Goal: Communication & Community: Share content

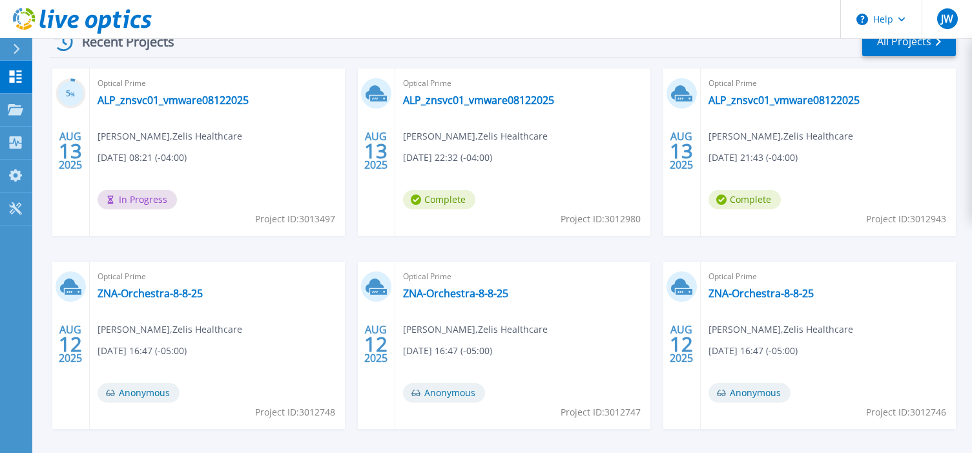
scroll to position [134, 0]
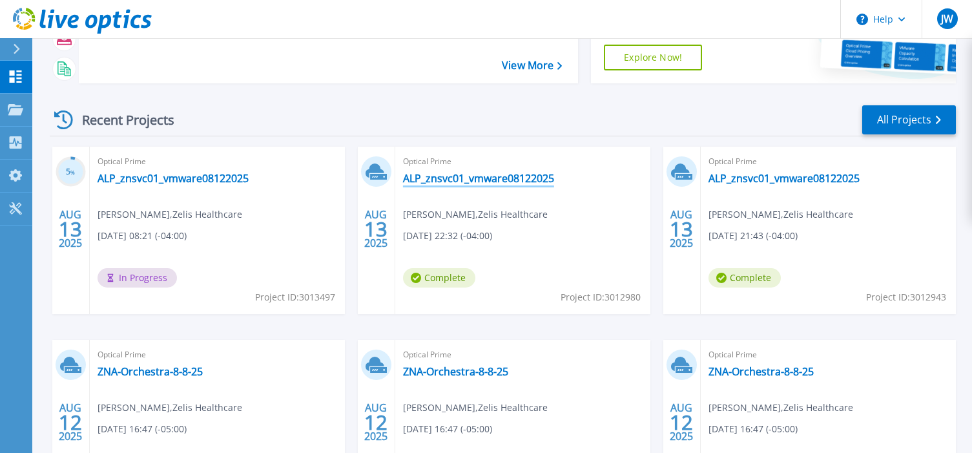
click at [543, 182] on link "ALP_znsvc01_vmware08122025" at bounding box center [478, 178] width 151 height 13
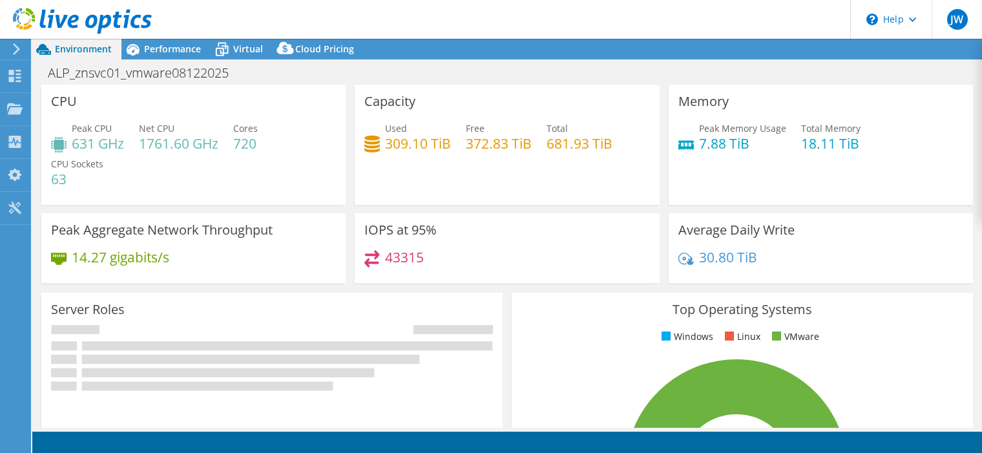
select select "USD"
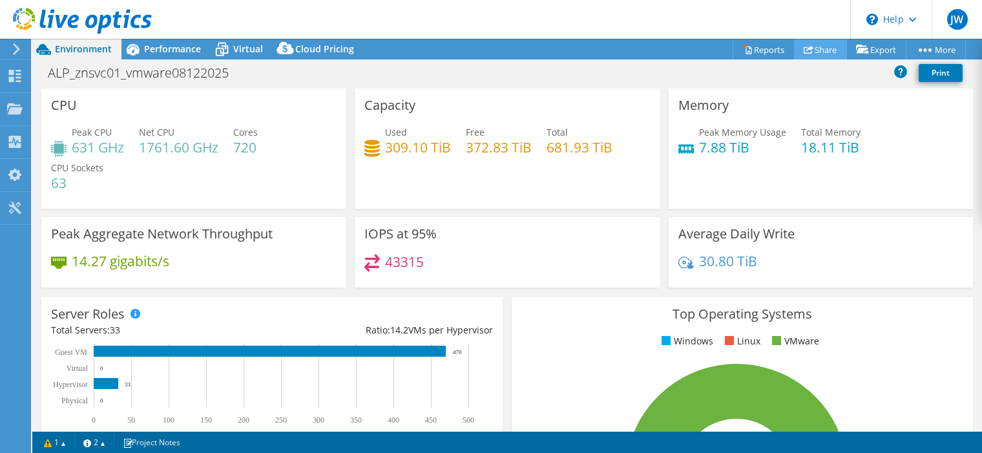
click at [827, 50] on link "Share" at bounding box center [820, 49] width 53 height 20
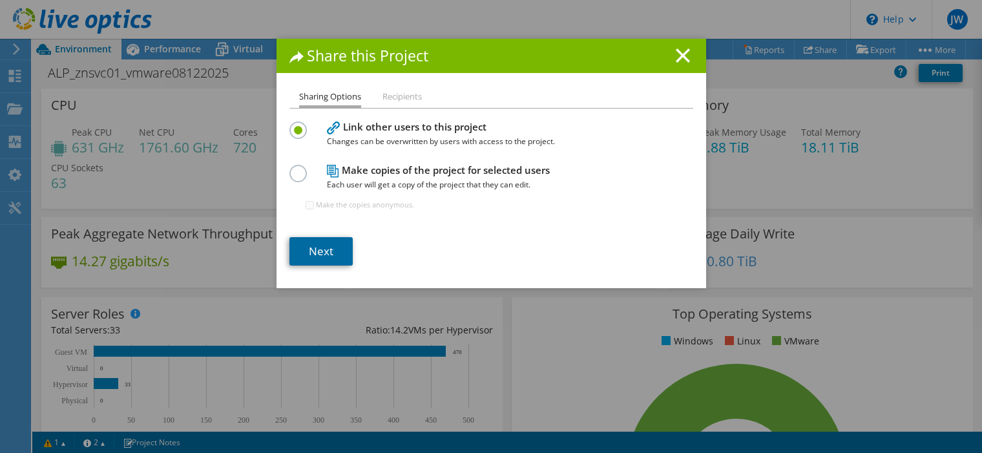
click at [325, 247] on link "Next" at bounding box center [320, 251] width 63 height 28
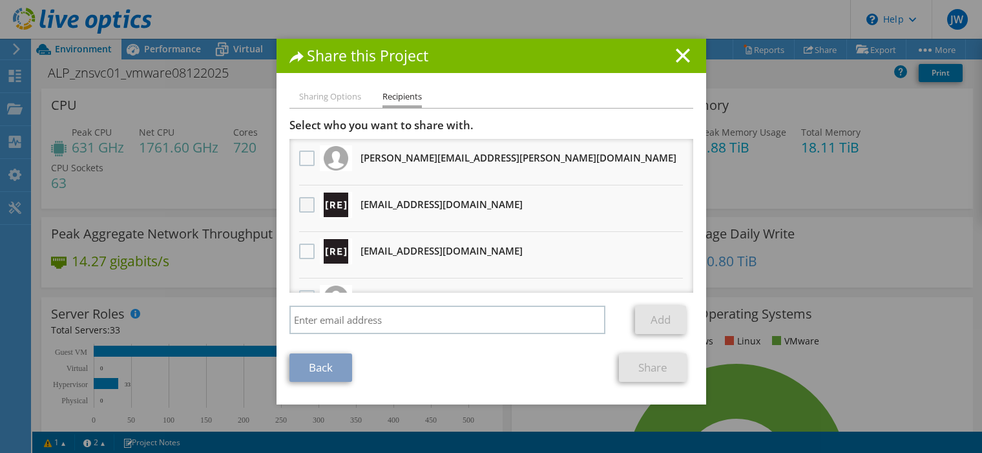
click at [306, 207] on label at bounding box center [308, 205] width 19 height 16
click at [0, 0] on input "checkbox" at bounding box center [0, 0] width 0 height 0
click at [299, 251] on label at bounding box center [308, 252] width 19 height 16
click at [0, 0] on input "checkbox" at bounding box center [0, 0] width 0 height 0
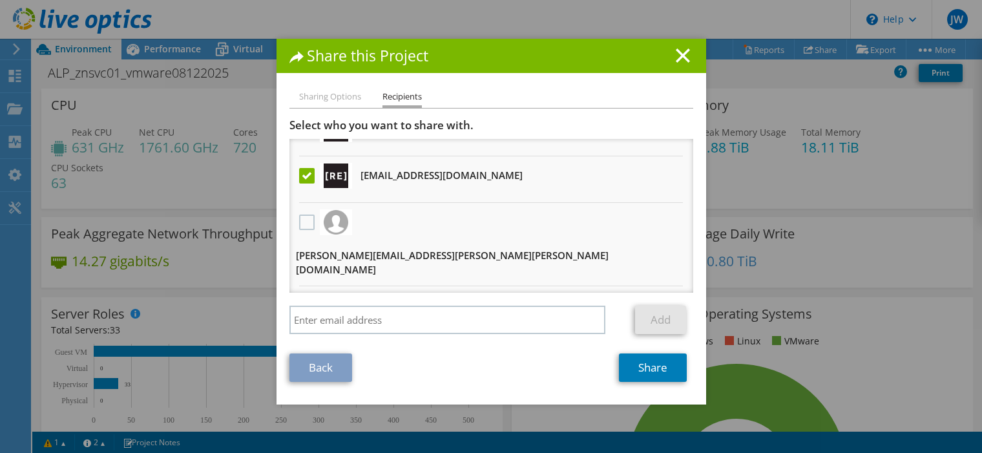
scroll to position [79, 0]
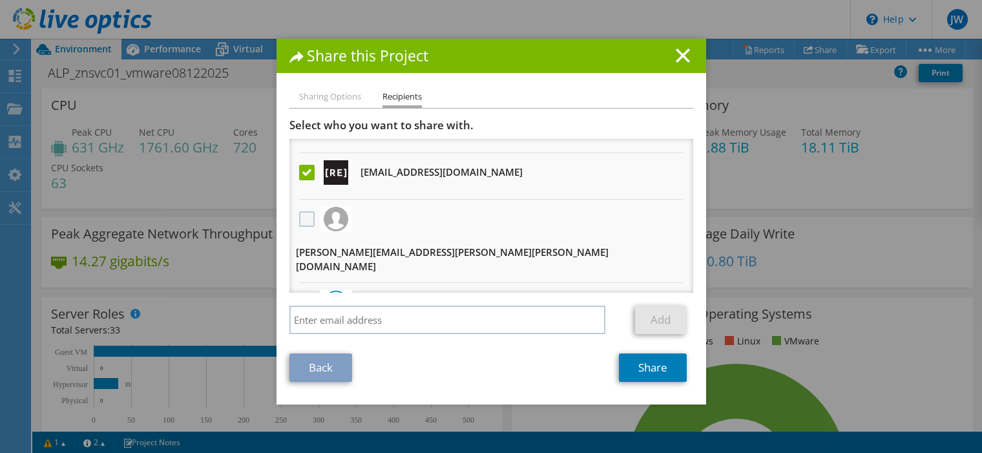
click at [306, 221] on label at bounding box center [308, 219] width 19 height 16
click at [0, 0] on input "checkbox" at bounding box center [0, 0] width 0 height 0
click at [650, 376] on link "Share" at bounding box center [653, 367] width 68 height 28
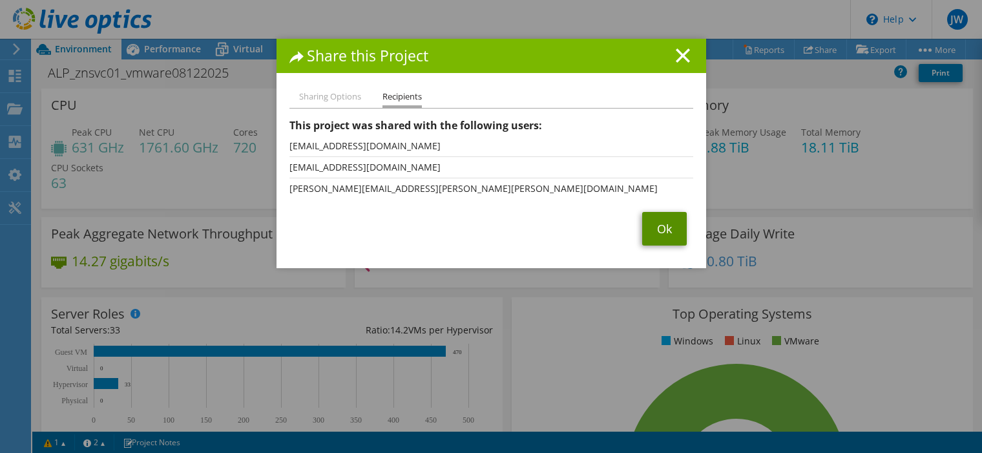
click at [667, 227] on link "Ok" at bounding box center [664, 229] width 45 height 34
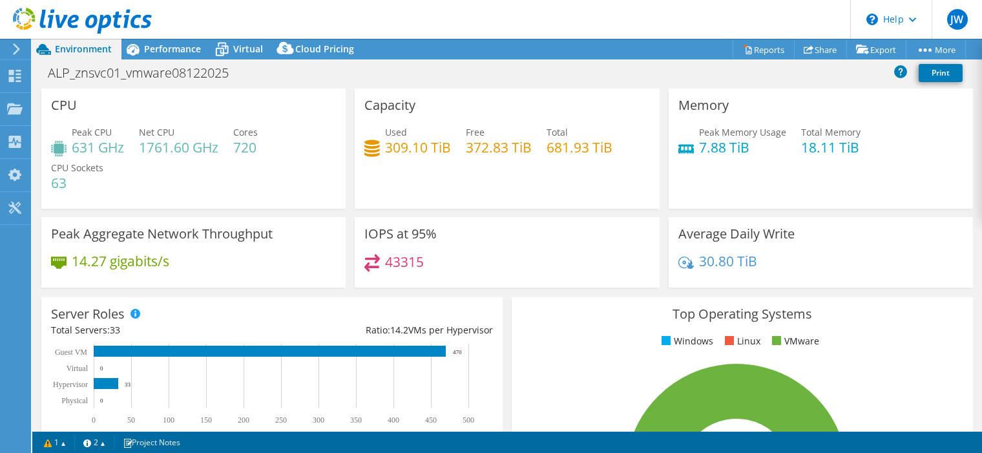
click at [19, 49] on use at bounding box center [16, 49] width 7 height 12
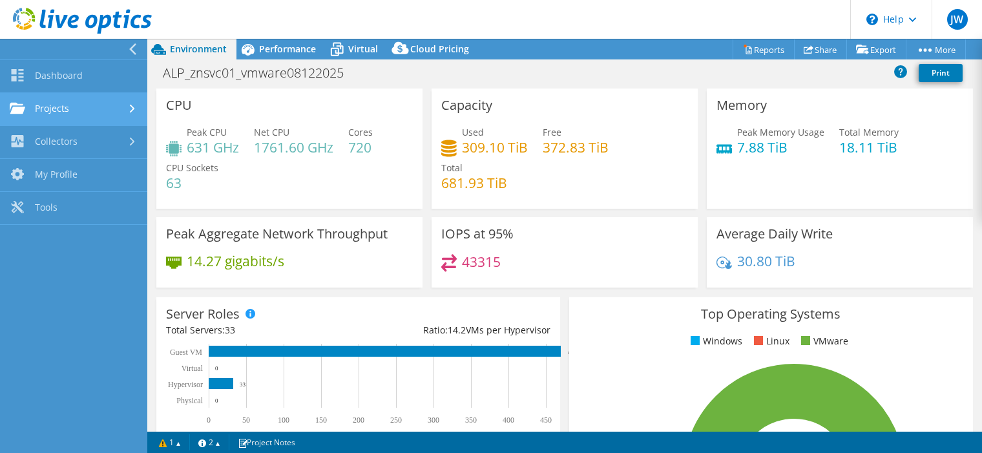
click at [75, 110] on link "Projects" at bounding box center [73, 109] width 147 height 33
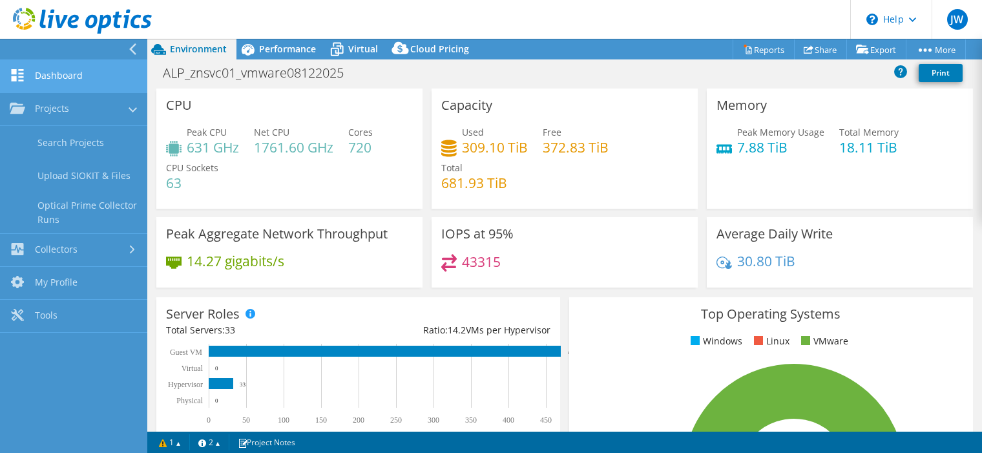
click at [82, 79] on link "Dashboard" at bounding box center [73, 76] width 147 height 33
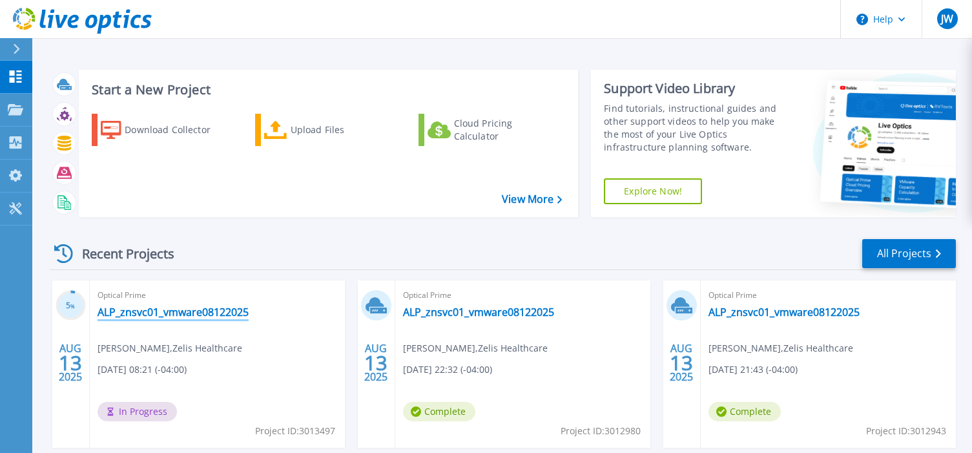
click at [229, 314] on link "ALP_znsvc01_vmware08122025" at bounding box center [173, 312] width 151 height 13
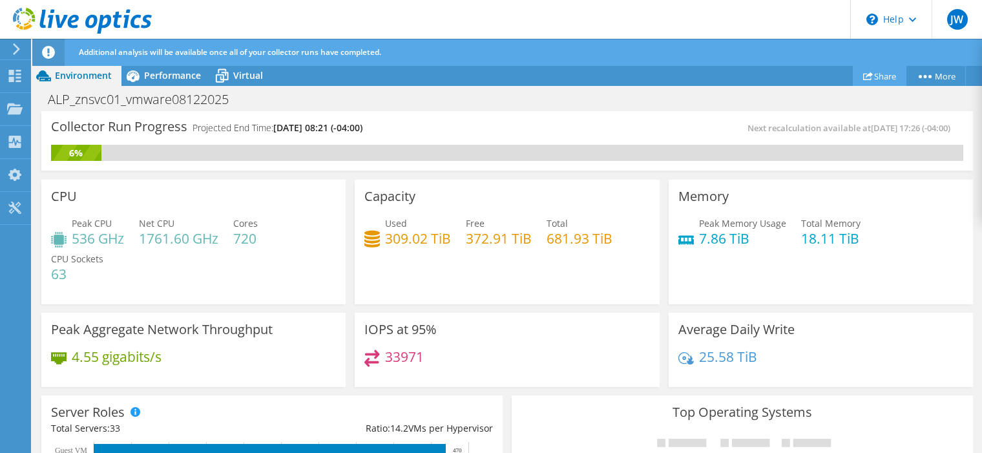
click at [881, 78] on link "Share" at bounding box center [880, 76] width 54 height 20
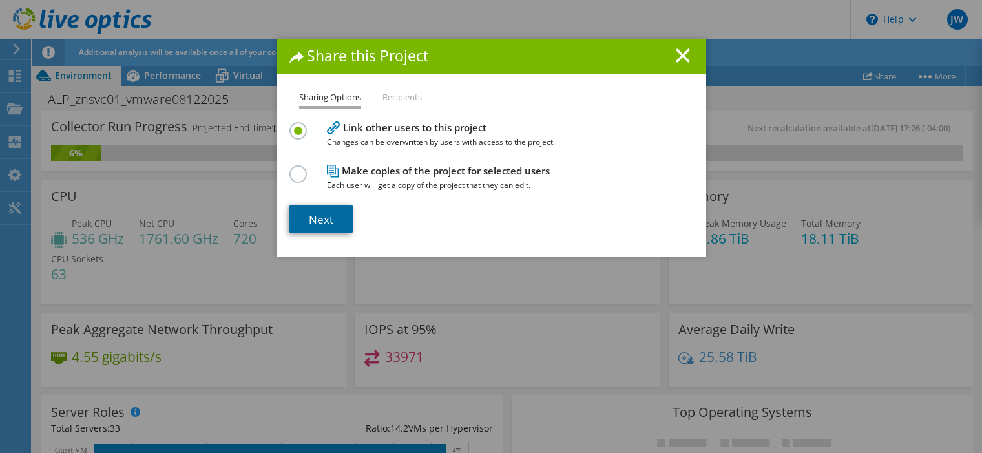
click at [321, 216] on link "Next" at bounding box center [320, 219] width 63 height 28
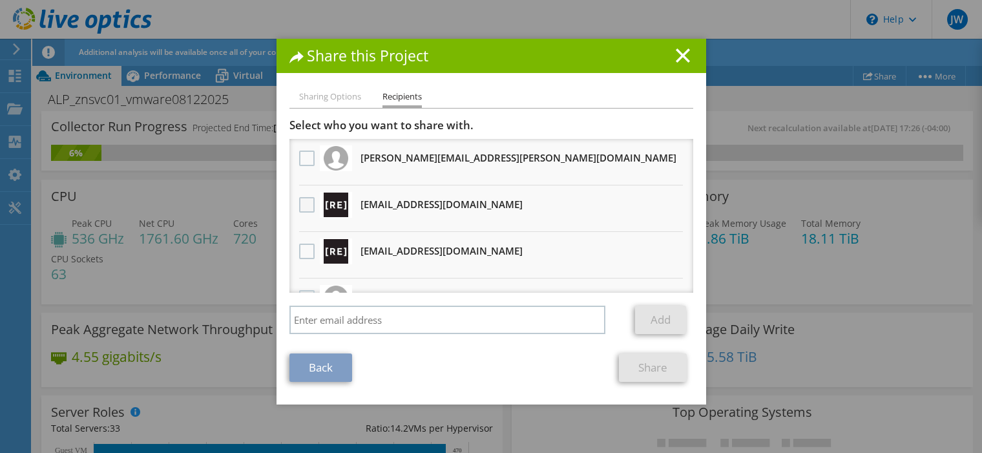
click at [299, 204] on label at bounding box center [308, 205] width 19 height 16
click at [0, 0] on input "checkbox" at bounding box center [0, 0] width 0 height 0
click at [302, 258] on label at bounding box center [308, 252] width 19 height 16
click at [0, 0] on input "checkbox" at bounding box center [0, 0] width 0 height 0
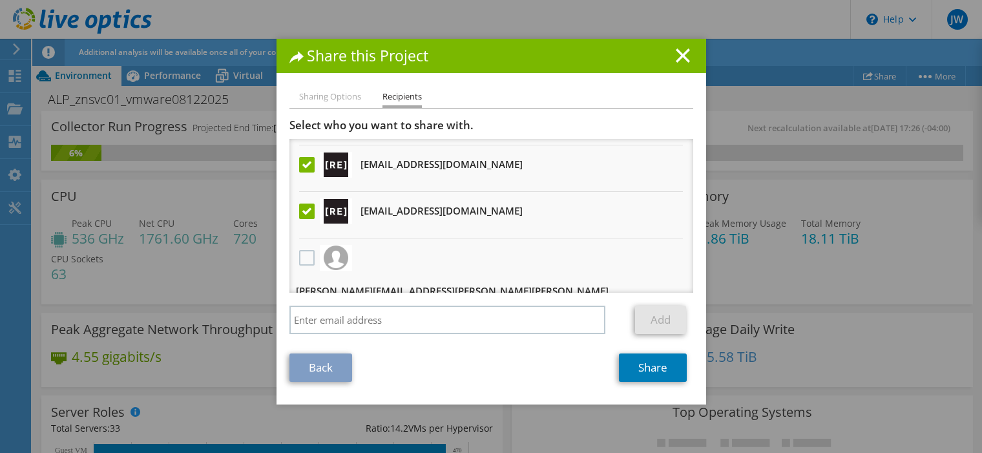
scroll to position [79, 0]
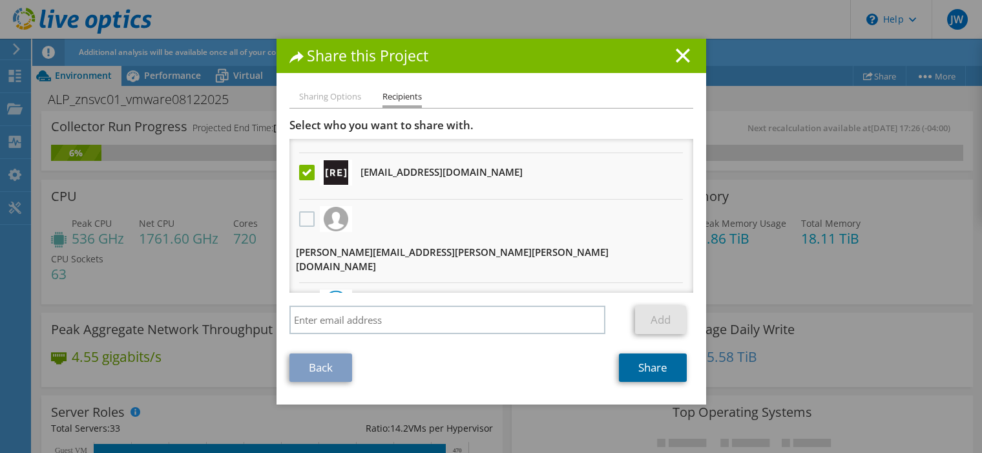
click at [641, 370] on link "Share" at bounding box center [653, 367] width 68 height 28
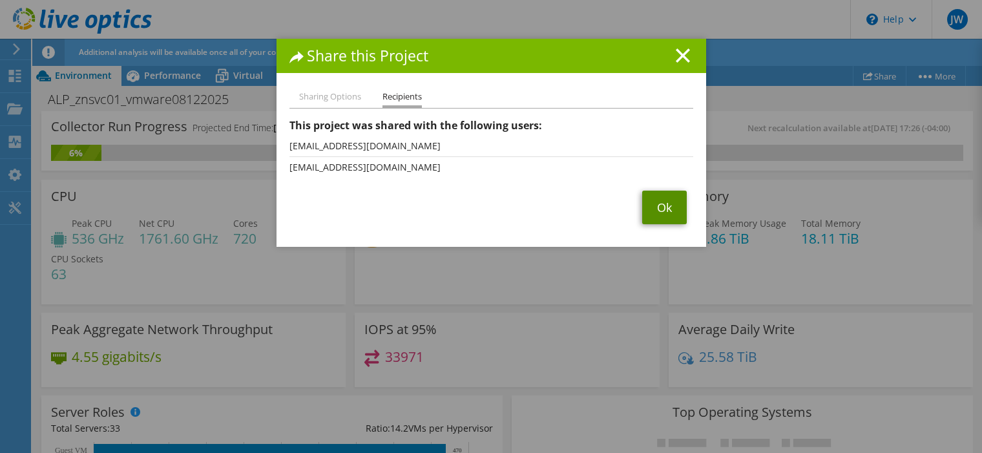
click at [652, 207] on link "Ok" at bounding box center [664, 208] width 45 height 34
